Goal: Check status

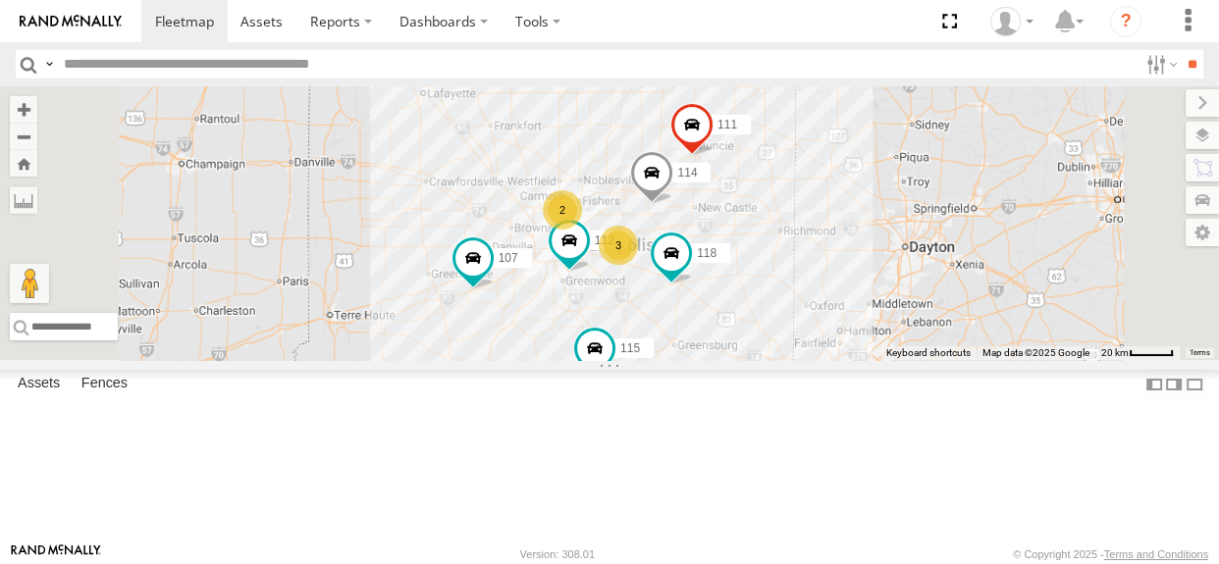
drag, startPoint x: 714, startPoint y: 252, endPoint x: 685, endPoint y: 276, distance: 37.7
click at [695, 284] on div "114 2 3 118 107 115 111 112" at bounding box center [609, 223] width 1219 height 274
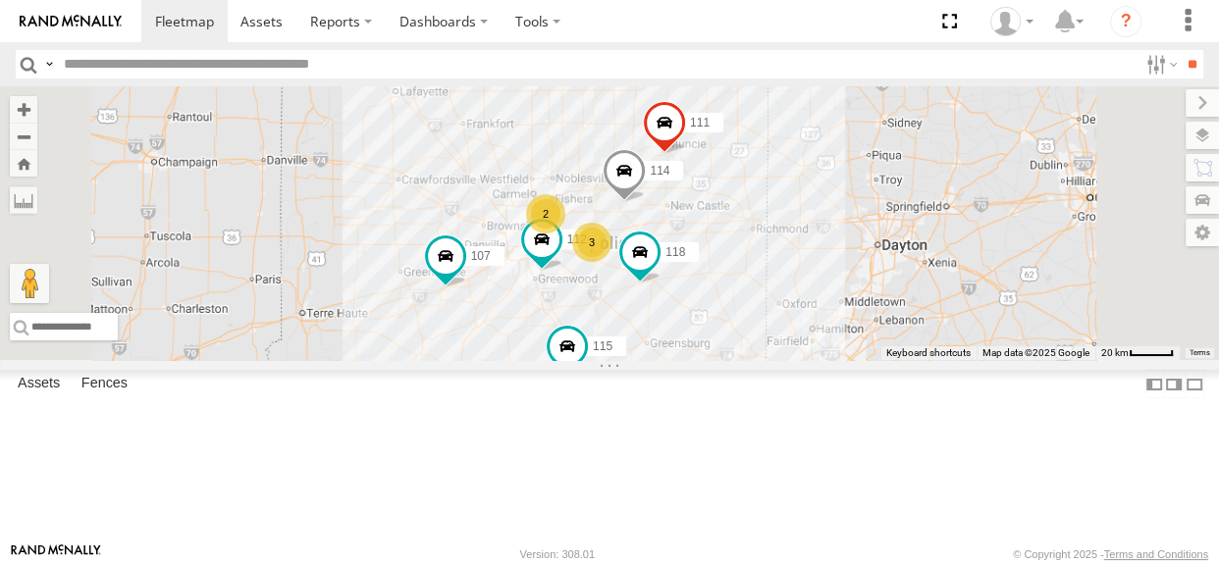
drag, startPoint x: 740, startPoint y: 298, endPoint x: 714, endPoint y: 297, distance: 25.5
click at [714, 297] on div "114 2 3 118 107 115 111 112" at bounding box center [609, 223] width 1219 height 274
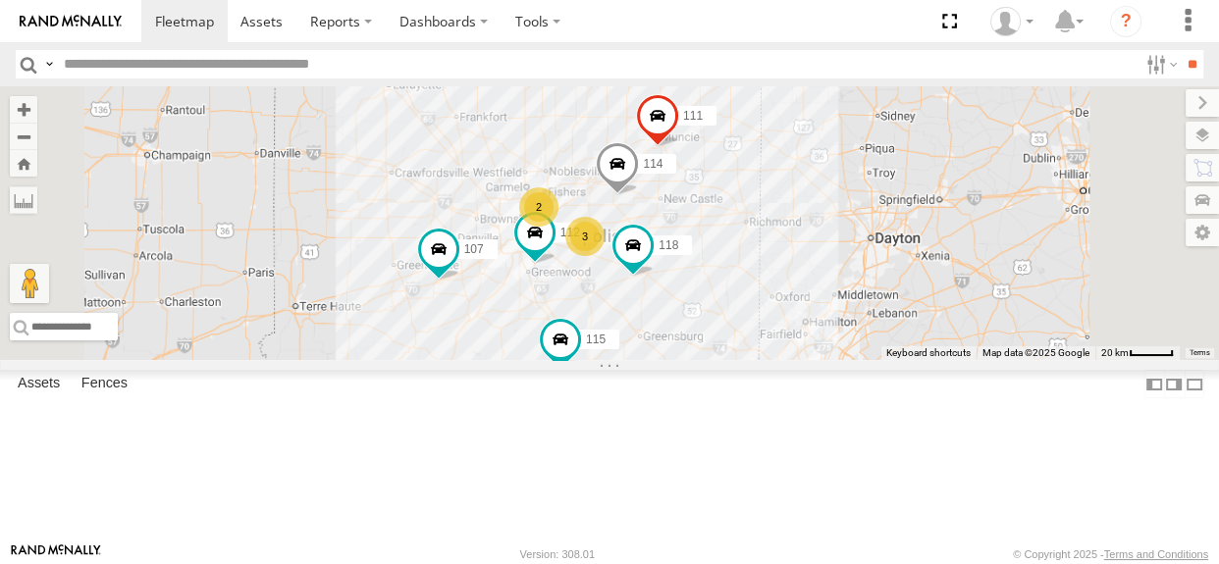
click at [751, 360] on div "114 2 3 118 107 115 111 112" at bounding box center [609, 223] width 1219 height 274
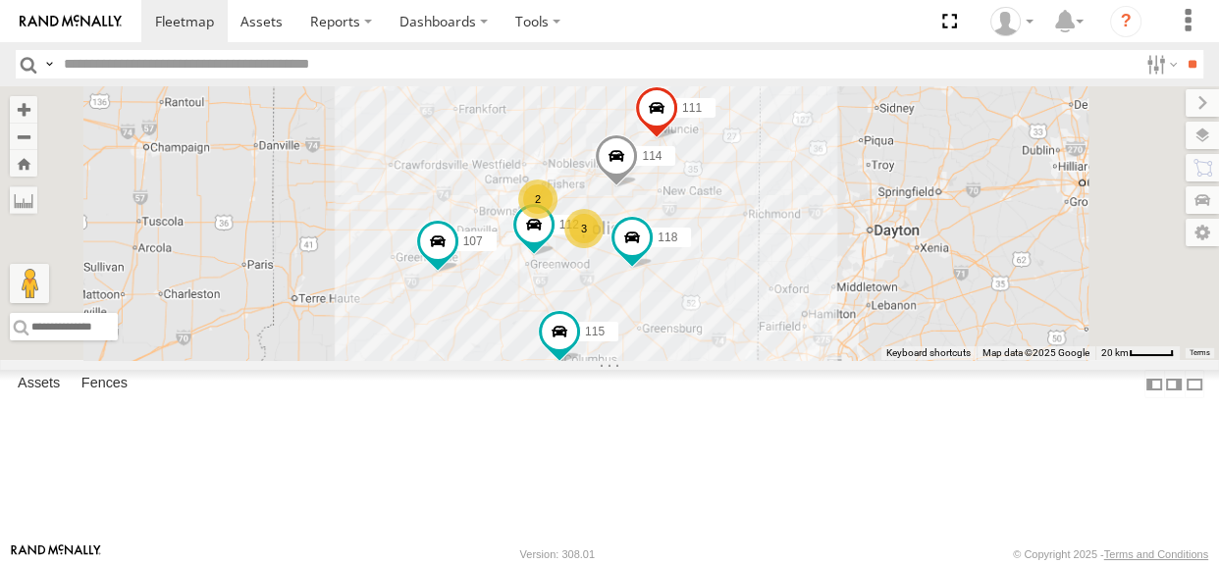
click at [758, 230] on div "114 2 3 118 107 115 111 112" at bounding box center [609, 223] width 1219 height 274
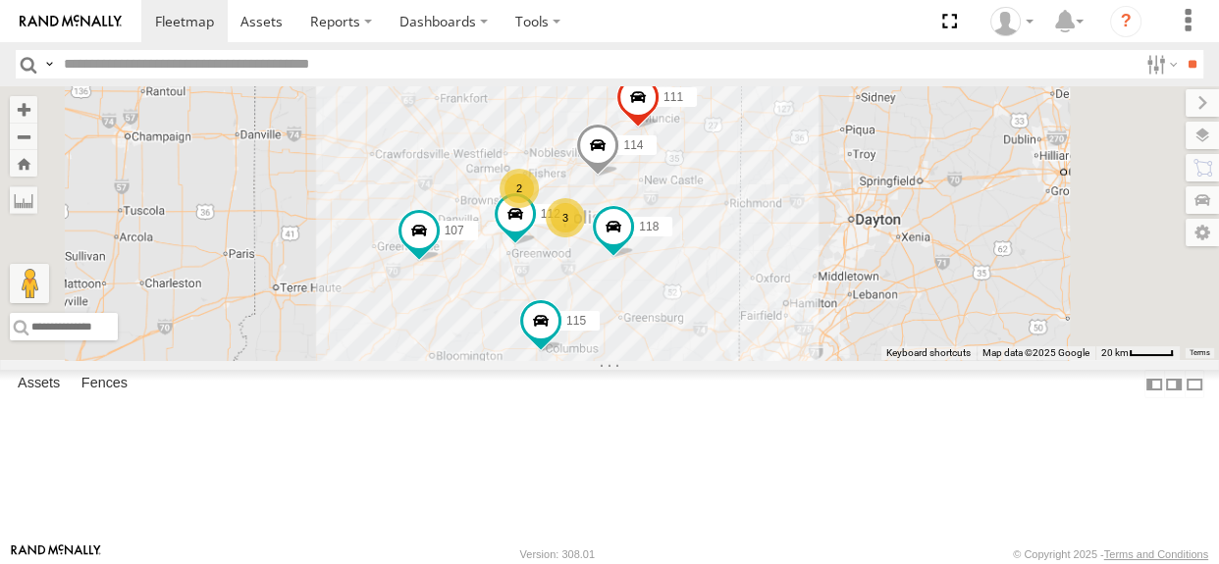
drag, startPoint x: 756, startPoint y: 227, endPoint x: 735, endPoint y: 216, distance: 23.3
click at [735, 216] on div "114 2 3 118 107 115 111 112" at bounding box center [609, 223] width 1219 height 274
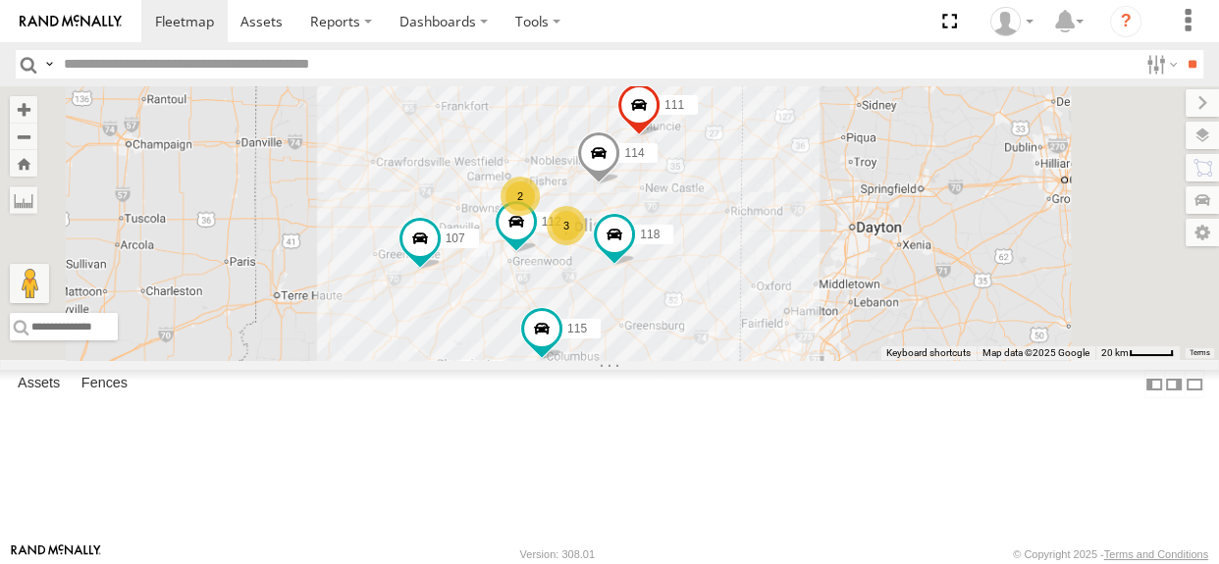
click at [734, 223] on div "114 2 3 118 107 115 111 112" at bounding box center [609, 223] width 1219 height 274
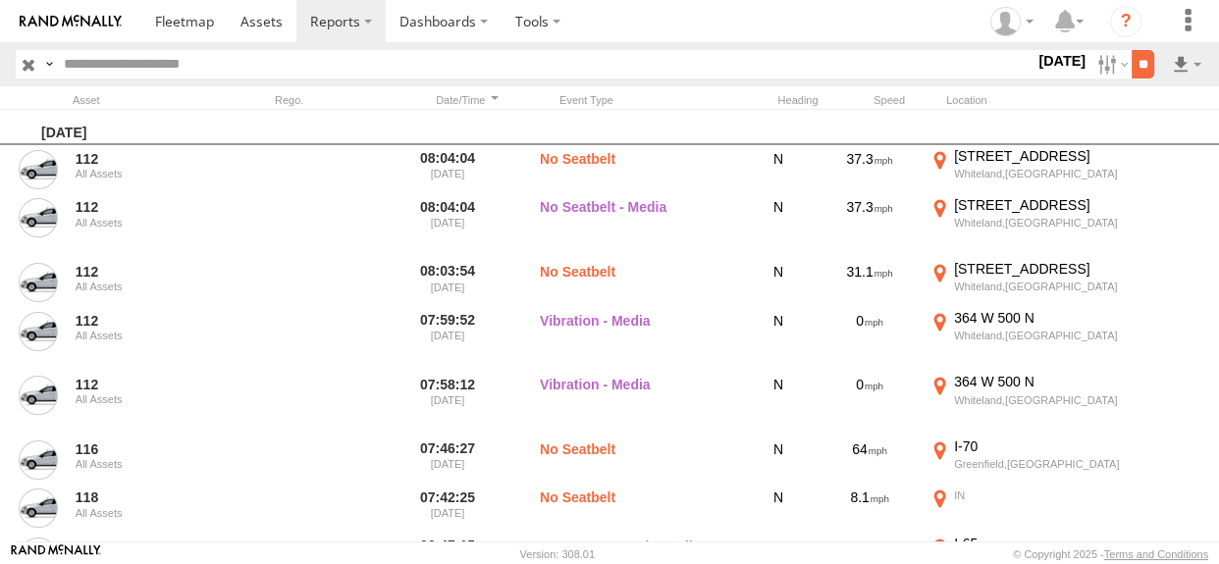
click at [1137, 64] on input "**" at bounding box center [1142, 64] width 23 height 28
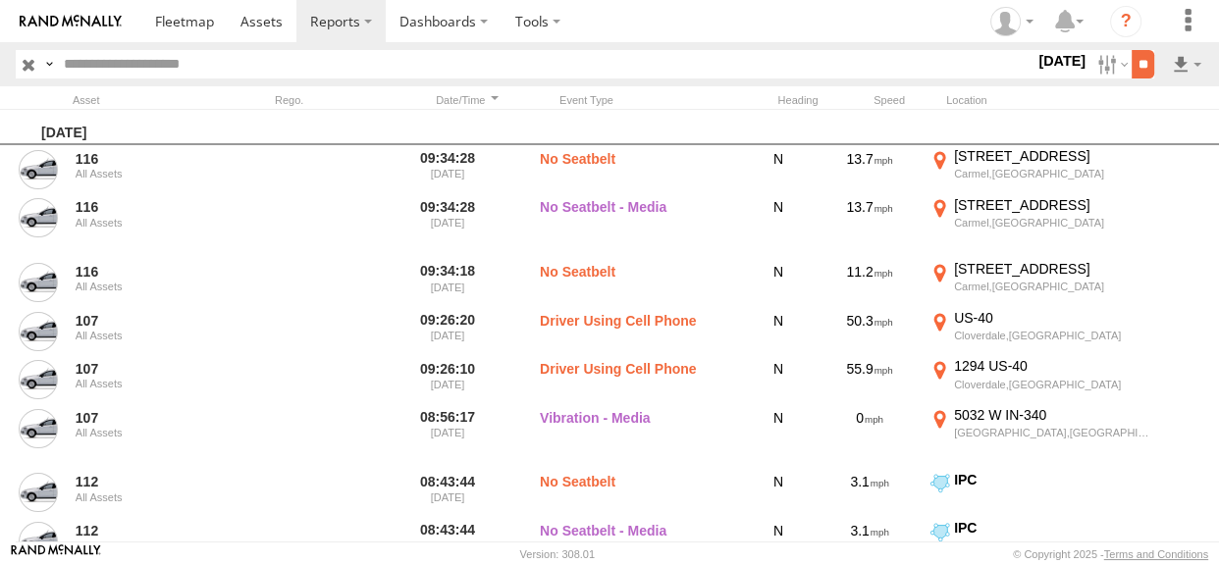
click at [1137, 69] on input "**" at bounding box center [1142, 64] width 23 height 28
